Goal: Information Seeking & Learning: Learn about a topic

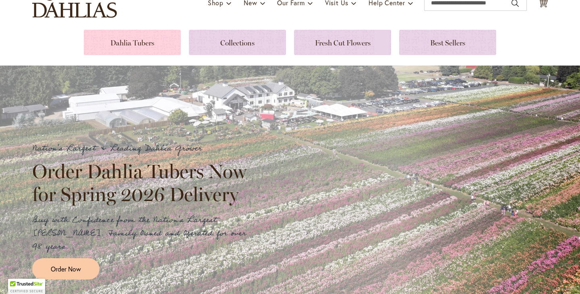
scroll to position [84, 0]
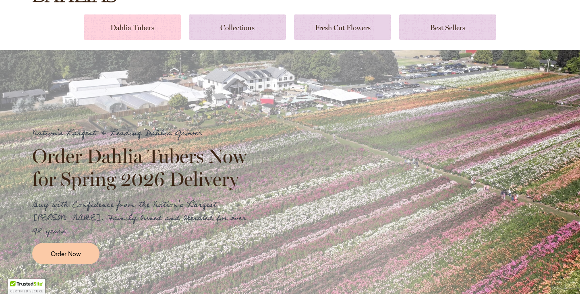
click at [159, 28] on link at bounding box center [132, 26] width 97 height 25
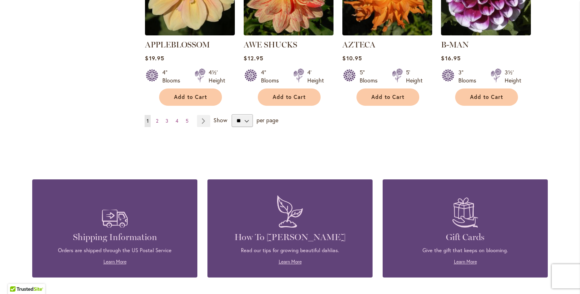
scroll to position [775, 0]
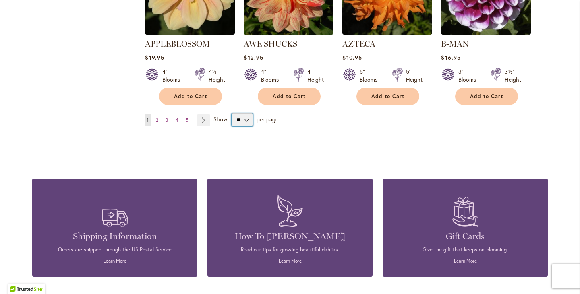
click at [241, 114] on select "** ** ** **" at bounding box center [242, 120] width 21 height 13
select select "**"
click at [232, 114] on select "** ** ** **" at bounding box center [242, 120] width 21 height 13
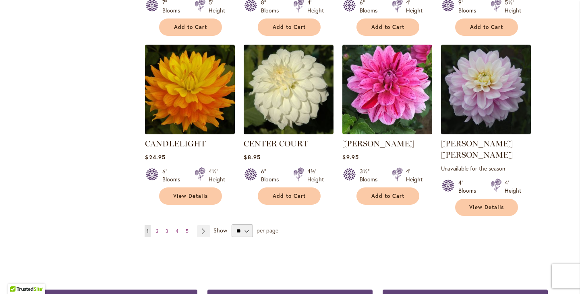
scroll to position [2734, 0]
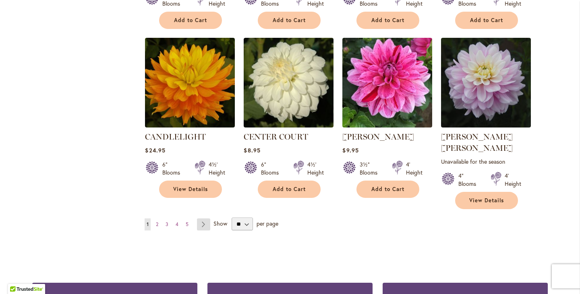
click at [201, 219] on link "Page Next" at bounding box center [203, 225] width 13 height 12
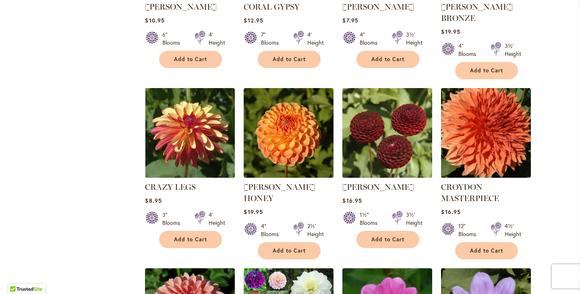
scroll to position [1004, 0]
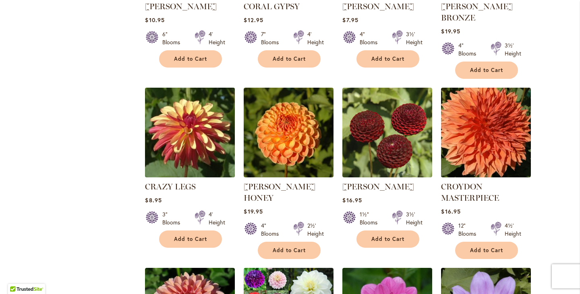
click at [195, 86] on img at bounding box center [190, 133] width 94 height 94
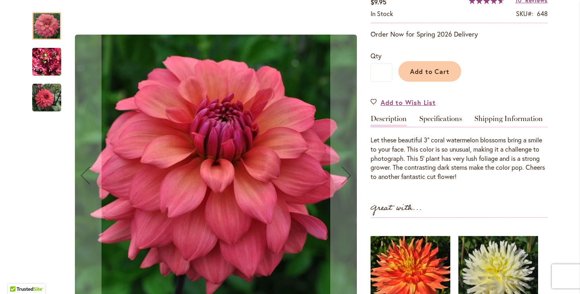
scroll to position [153, 0]
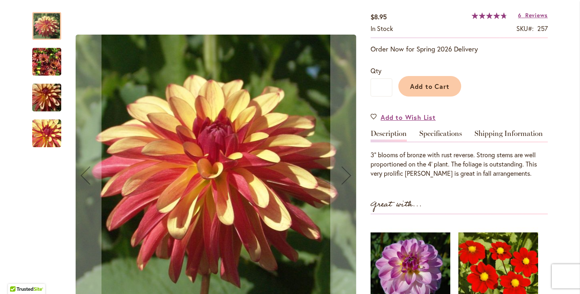
scroll to position [141, 0]
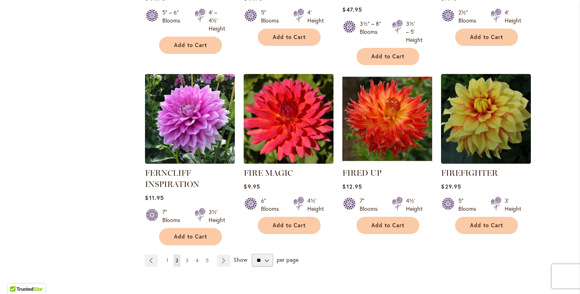
scroll to position [2770, 0]
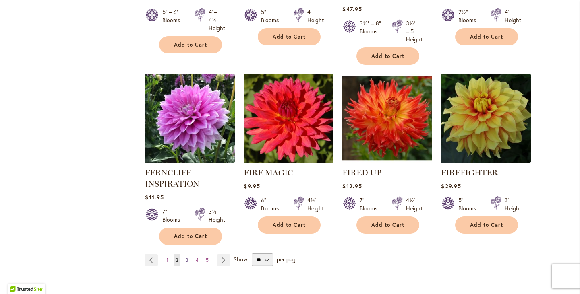
click at [186, 257] on span "3" at bounding box center [187, 260] width 3 height 6
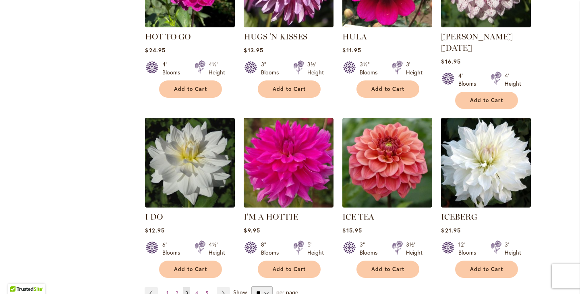
scroll to position [2731, 0]
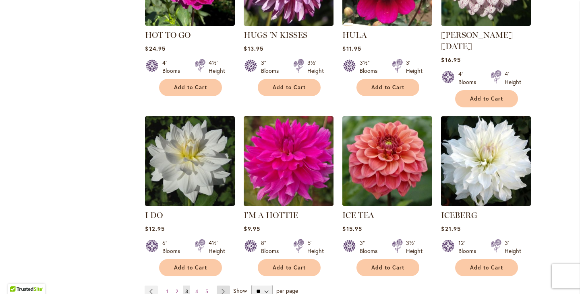
click at [221, 286] on link "Page Next" at bounding box center [223, 292] width 13 height 12
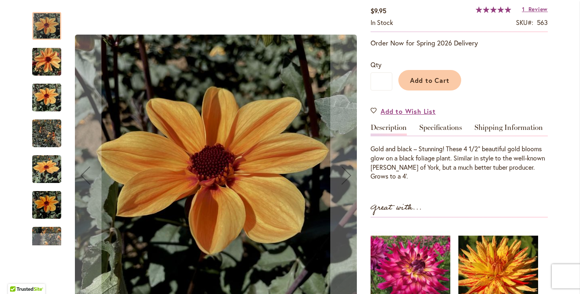
scroll to position [145, 0]
click at [48, 173] on img "Golden Hour" at bounding box center [46, 169] width 29 height 39
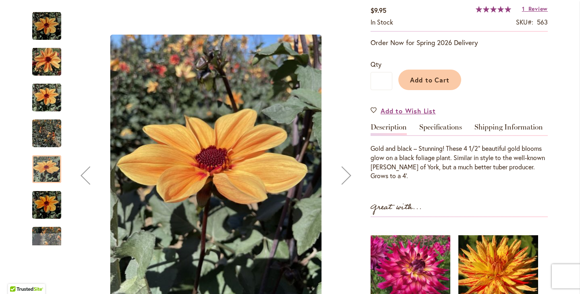
click at [36, 191] on div "Golden Hour" at bounding box center [50, 201] width 37 height 36
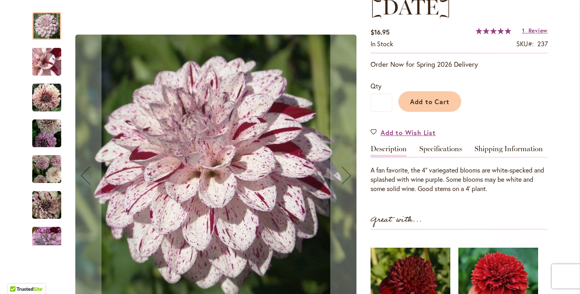
scroll to position [147, 0]
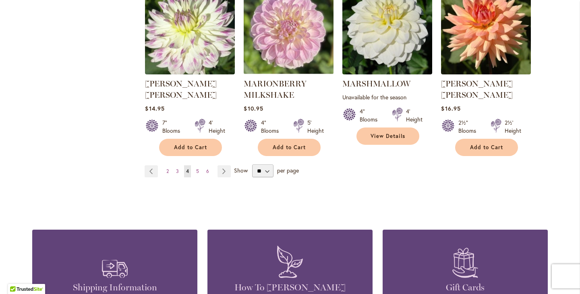
scroll to position [2830, 0]
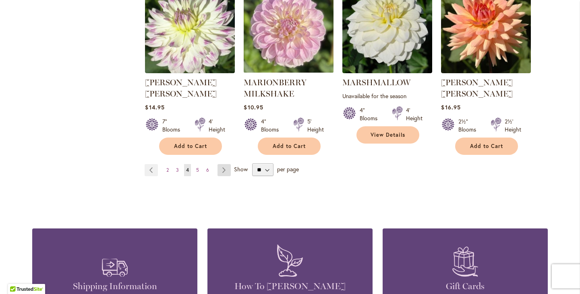
click at [217, 164] on link "Page Next" at bounding box center [223, 170] width 13 height 12
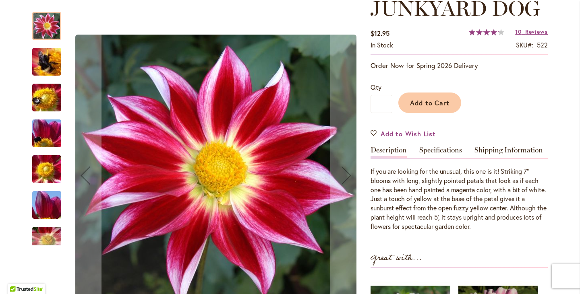
scroll to position [122, 0]
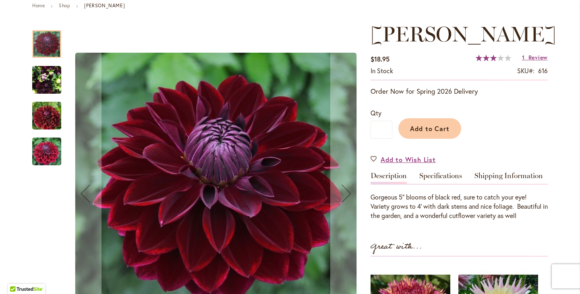
scroll to position [100, 0]
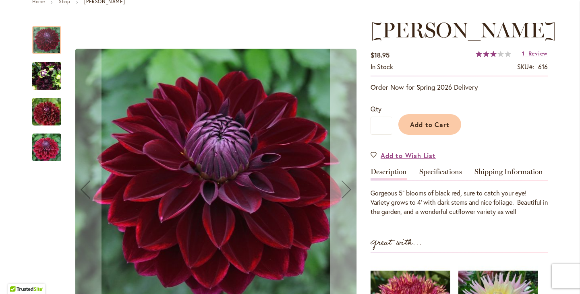
click at [343, 194] on div "Next" at bounding box center [346, 190] width 32 height 32
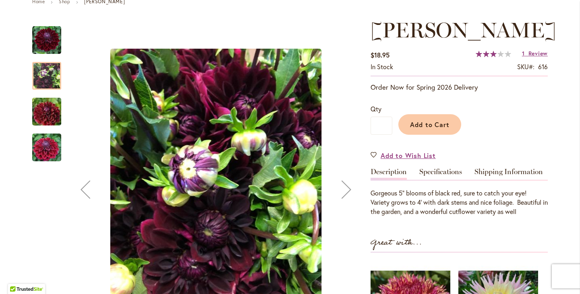
click at [343, 194] on div "Next" at bounding box center [346, 190] width 32 height 32
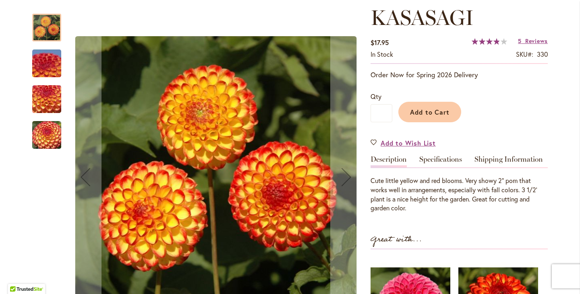
scroll to position [113, 0]
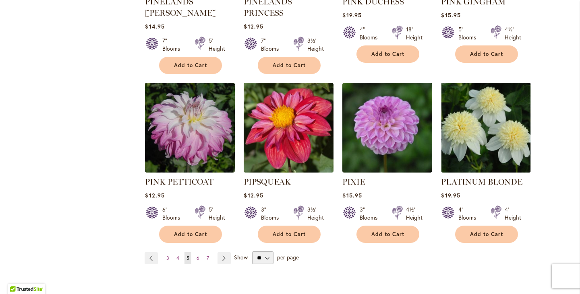
scroll to position [2734, 0]
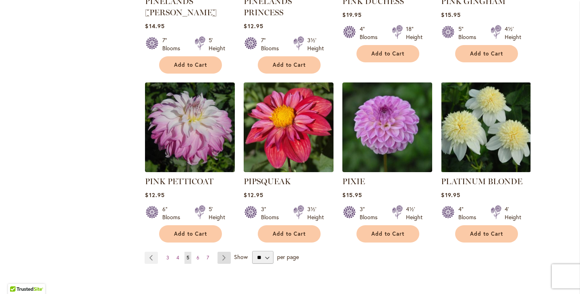
click at [220, 252] on link "Page Next" at bounding box center [223, 258] width 13 height 12
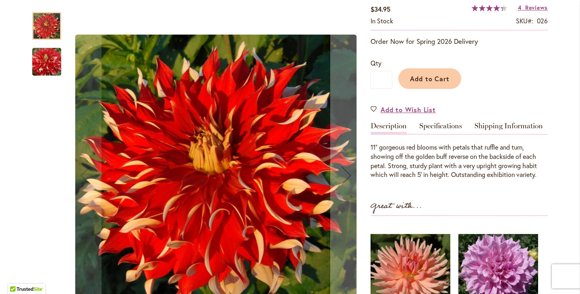
scroll to position [146, 0]
click at [43, 65] on img "Nick Sr" at bounding box center [47, 62] width 58 height 39
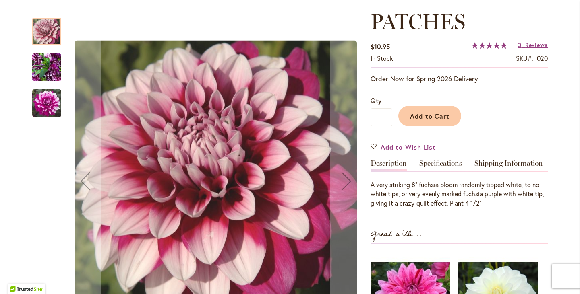
scroll to position [110, 0]
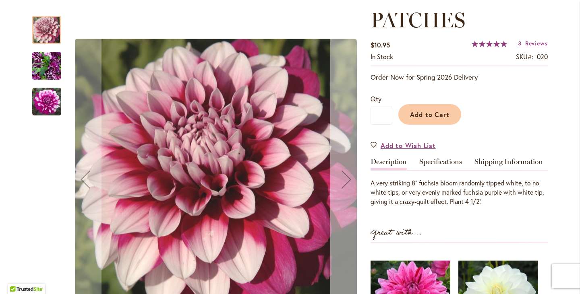
click at [350, 143] on button "Next" at bounding box center [346, 179] width 32 height 343
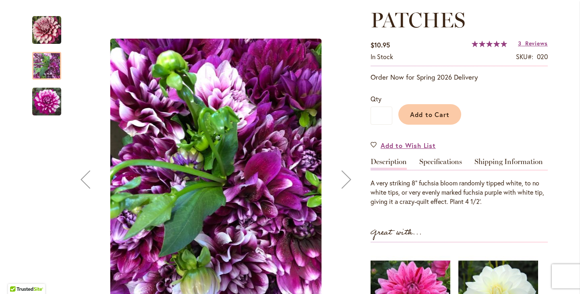
click at [350, 143] on button "Next" at bounding box center [346, 179] width 32 height 343
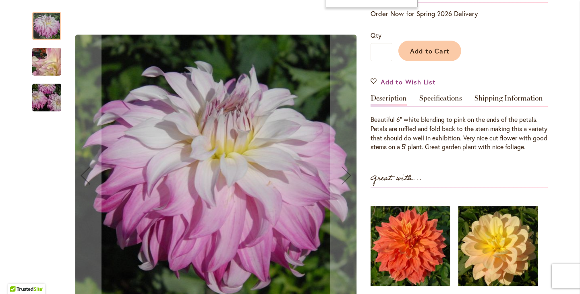
scroll to position [174, 0]
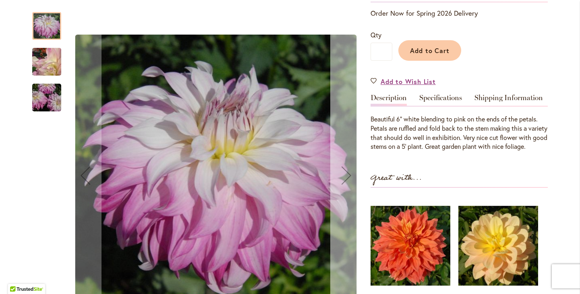
click at [343, 163] on div "Next" at bounding box center [346, 175] width 32 height 32
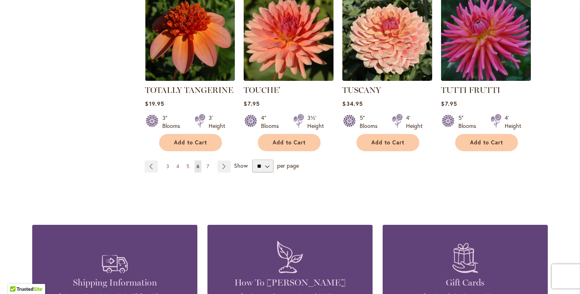
scroll to position [2792, 0]
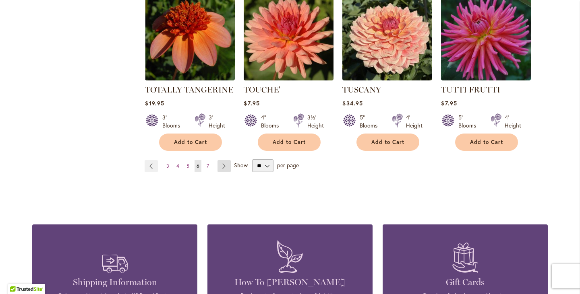
click at [218, 160] on link "Page Next" at bounding box center [223, 166] width 13 height 12
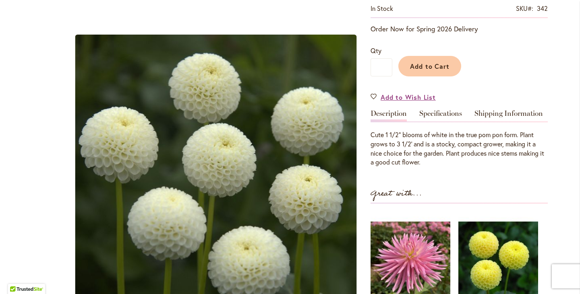
scroll to position [159, 0]
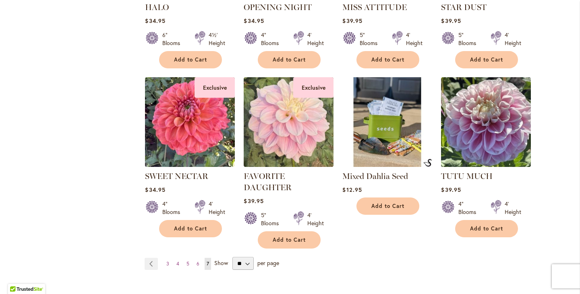
scroll to position [1489, 0]
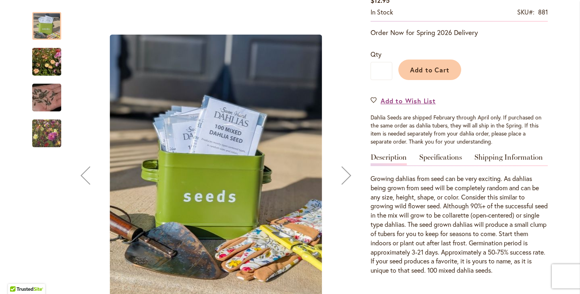
scroll to position [155, 0]
click at [41, 70] on img "Swan Island Dahlias - Dahlia Seedlings" at bounding box center [47, 62] width 58 height 39
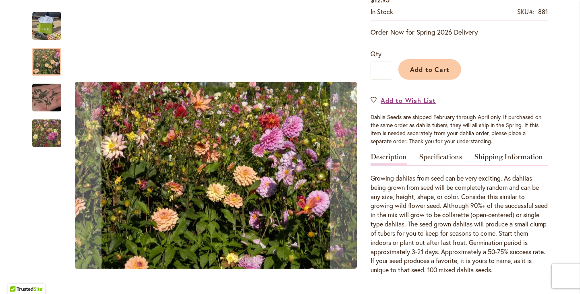
click at [40, 123] on img "Swan Island Dahlias - Dahlia Seedlings" at bounding box center [47, 133] width 58 height 49
